Goal: Information Seeking & Learning: Learn about a topic

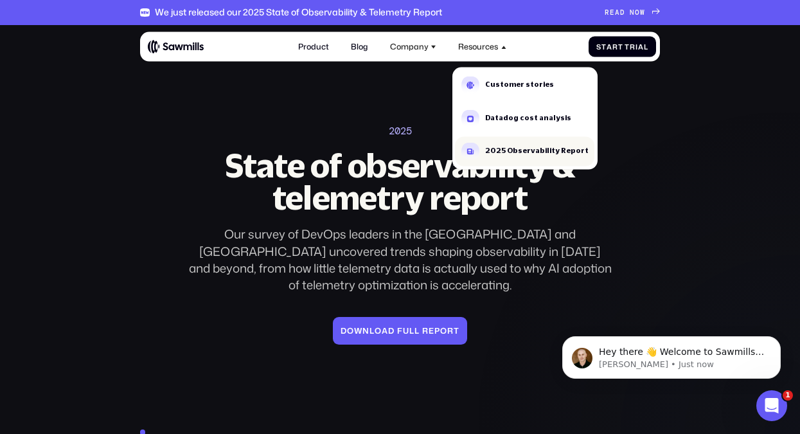
click at [497, 147] on div "2025 Observability Report" at bounding box center [536, 150] width 103 height 7
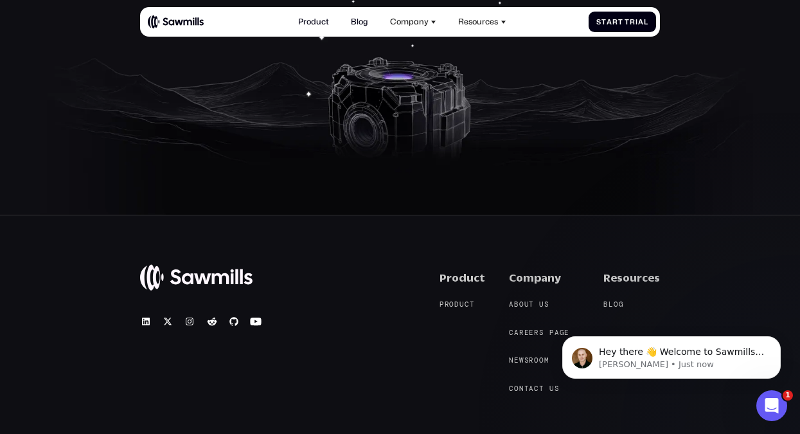
scroll to position [2562, 0]
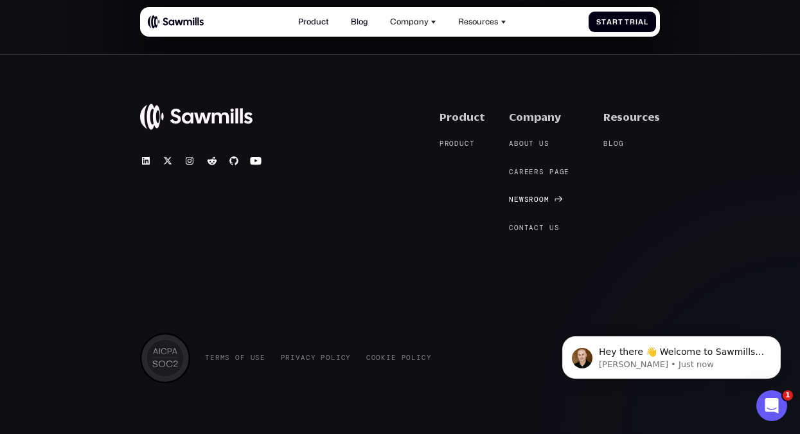
click at [534, 195] on span "r" at bounding box center [531, 199] width 5 height 8
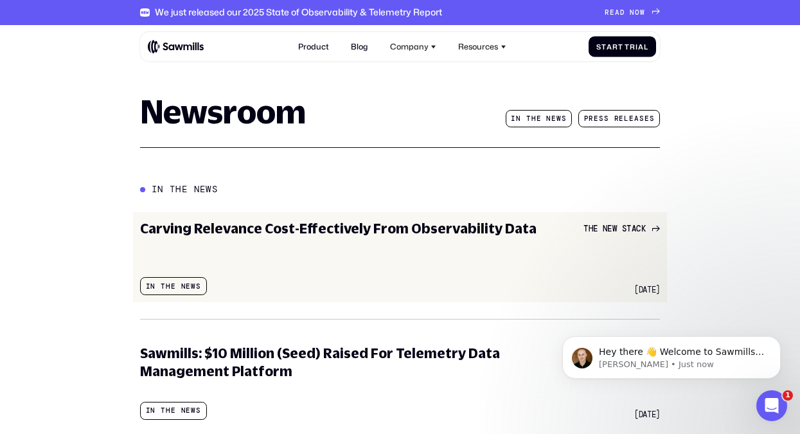
click at [339, 234] on h3 "Carving Relevance Cost-Effectively From Observability Data" at bounding box center [338, 228] width 396 height 18
